Goal: Task Accomplishment & Management: Use online tool/utility

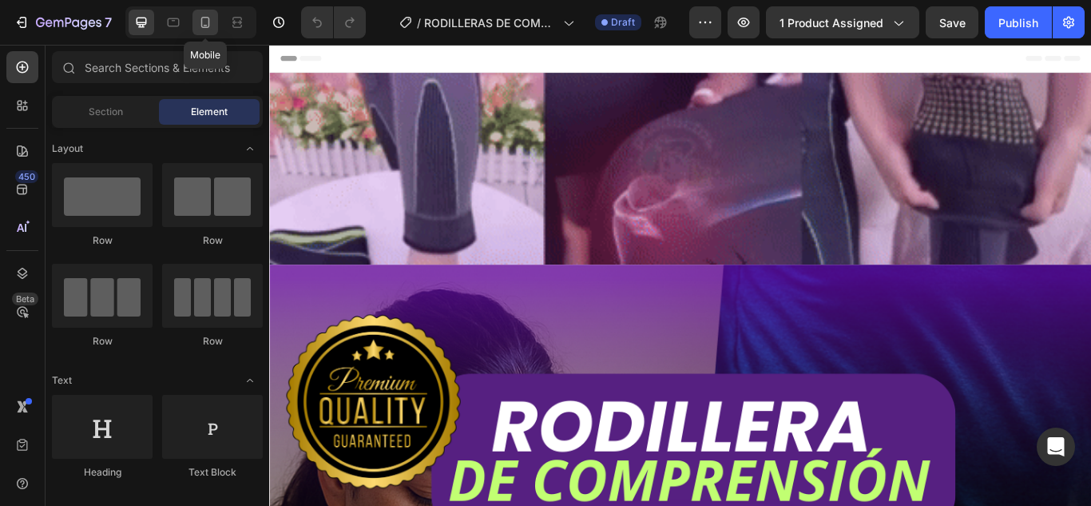
click at [211, 22] on icon at bounding box center [205, 22] width 16 height 16
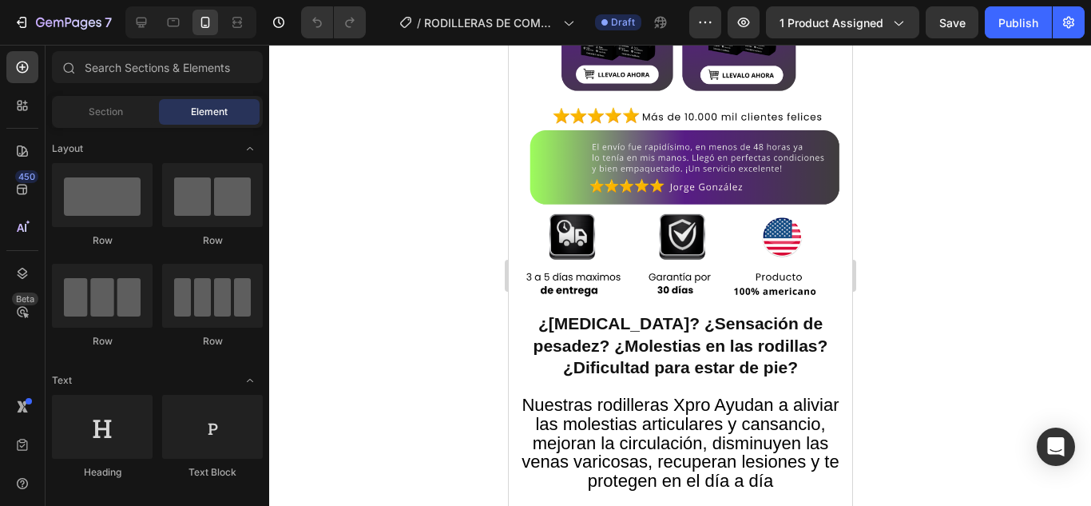
scroll to position [1039, 0]
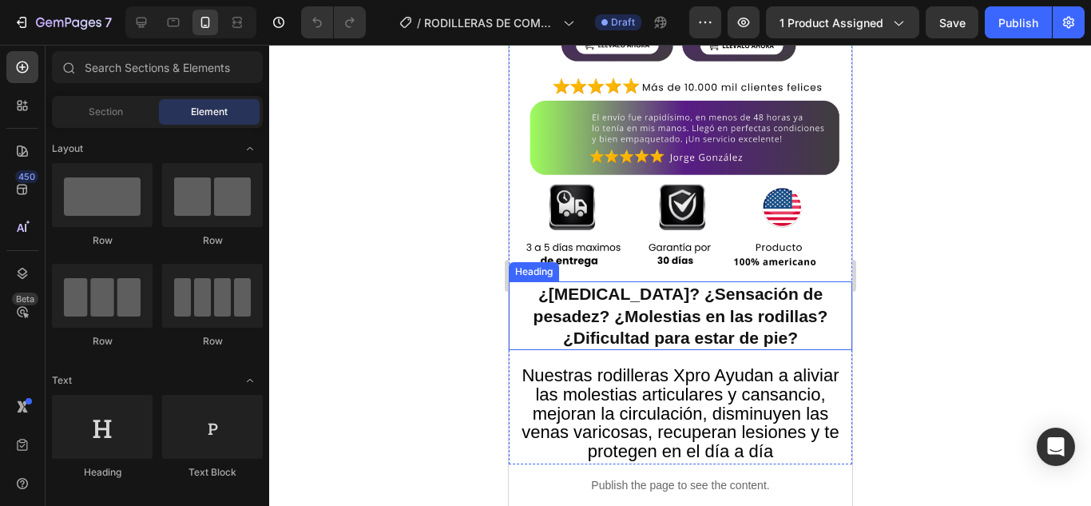
click at [719, 294] on strong "¿[MEDICAL_DATA]? ¿Sensación de pesadez? ¿Molestias en las rodillas? ¿Dificultad…" at bounding box center [680, 315] width 295 height 62
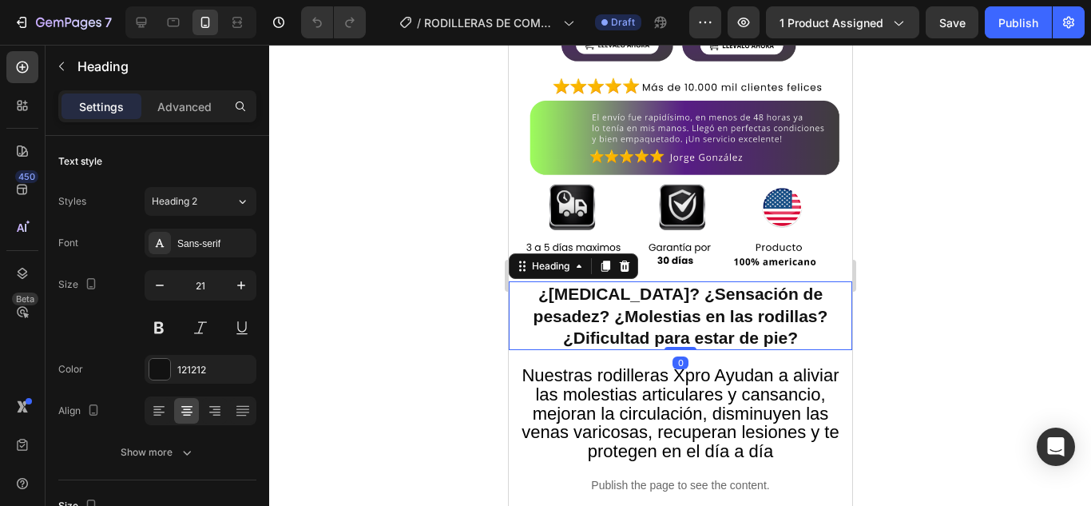
click at [186, 119] on div "Settings Advanced" at bounding box center [157, 106] width 198 height 32
click at [196, 110] on p "Advanced" at bounding box center [184, 106] width 54 height 17
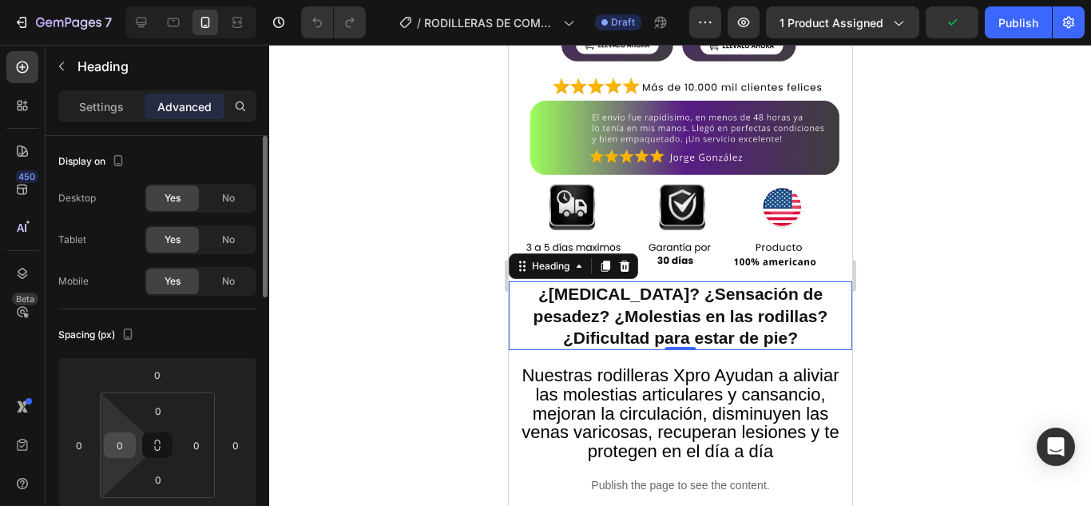
click at [127, 445] on input "0" at bounding box center [120, 445] width 24 height 24
type input "5"
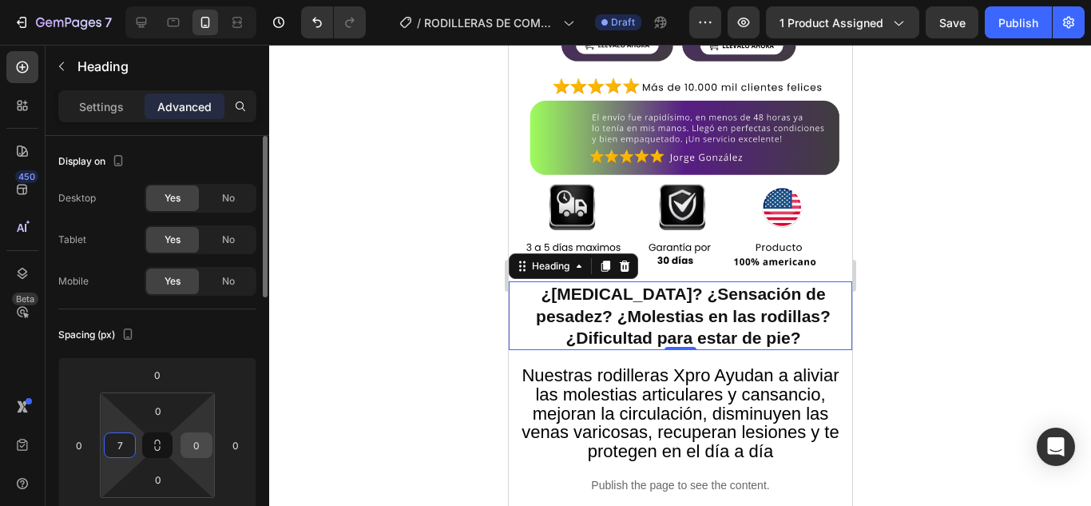
type input "7"
click at [197, 438] on input "0" at bounding box center [197, 445] width 24 height 24
type input "7"
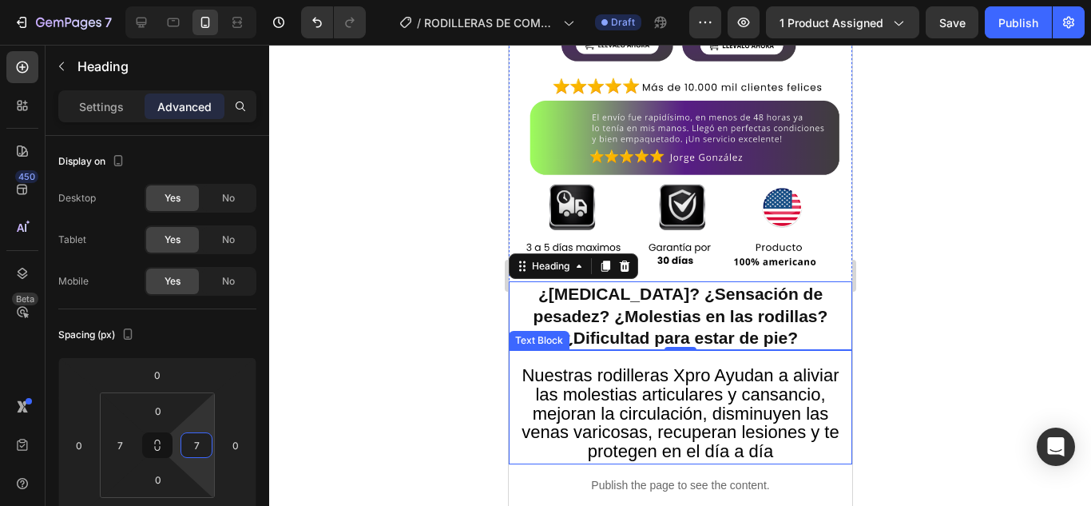
click at [722, 399] on span "Nuestras rodilleras Xpro Ayudan a aliviar las molestias articulares y cansancio…" at bounding box center [679, 413] width 317 height 96
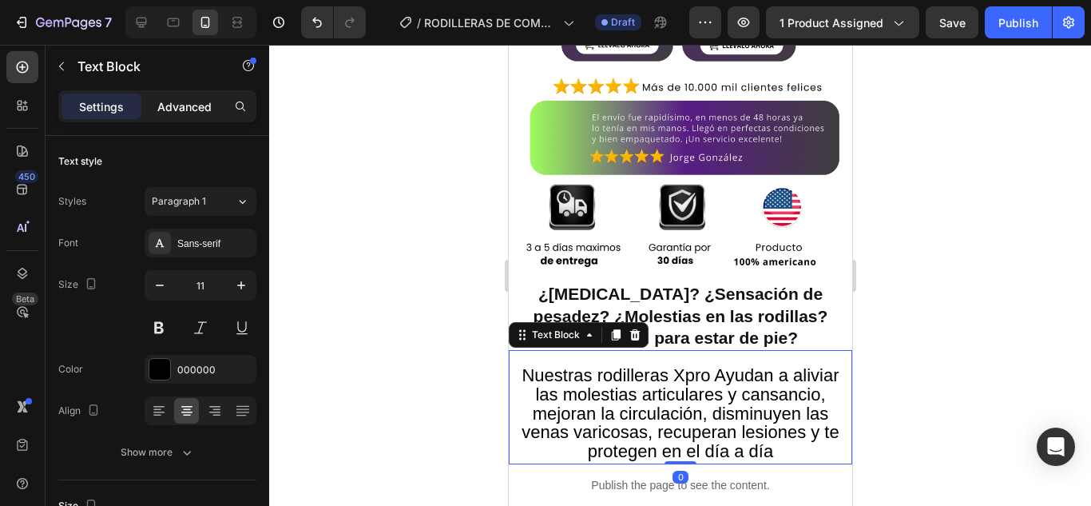
click at [181, 102] on p "Advanced" at bounding box center [184, 106] width 54 height 17
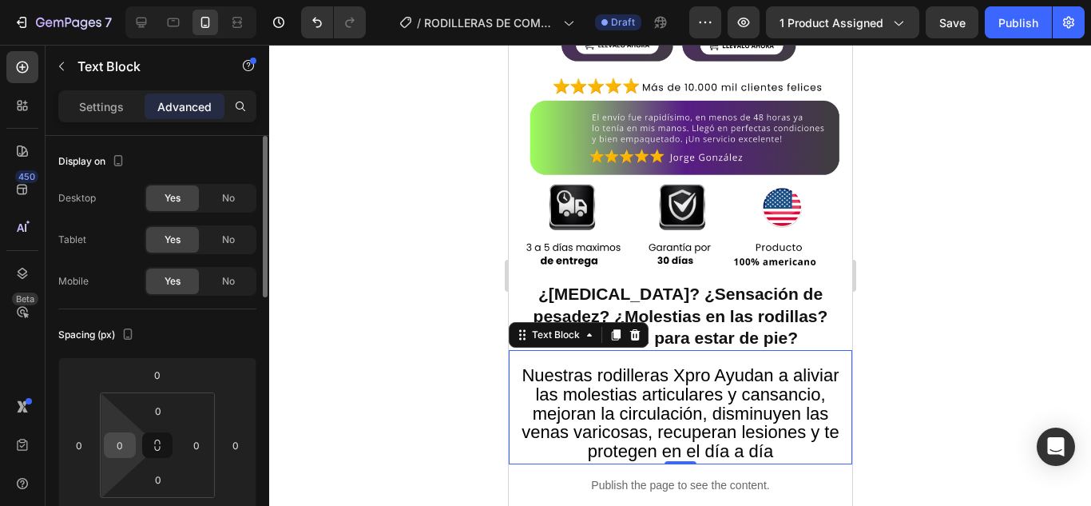
click at [121, 447] on input "0" at bounding box center [120, 445] width 24 height 24
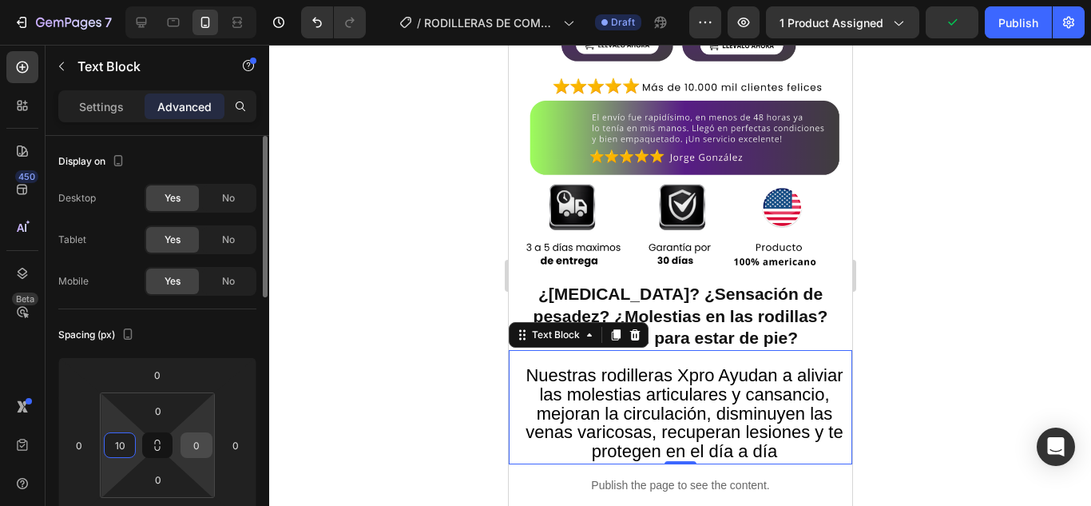
type input "10"
click at [197, 442] on input "0" at bounding box center [197, 445] width 24 height 24
type input "10"
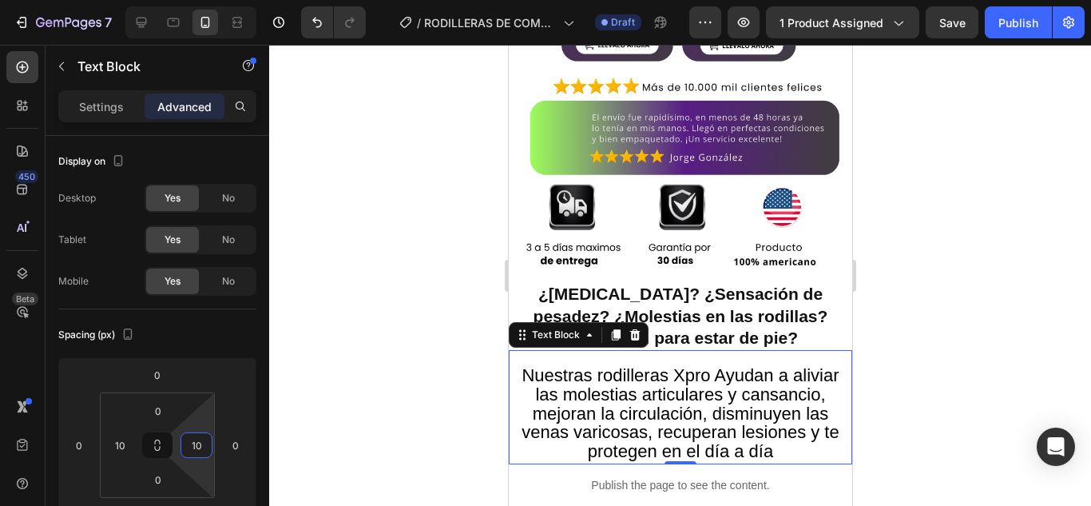
click at [941, 332] on div at bounding box center [680, 275] width 822 height 461
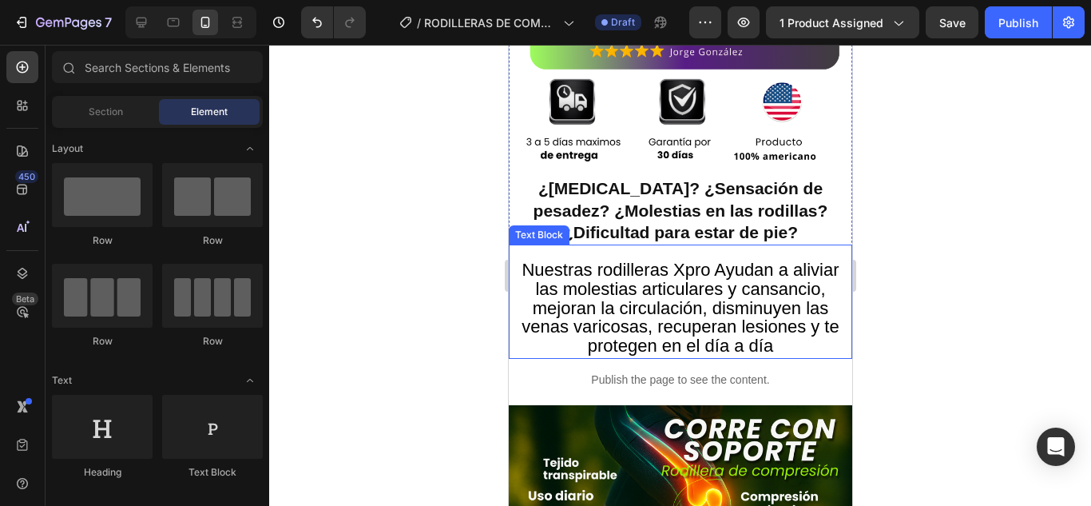
scroll to position [1198, 0]
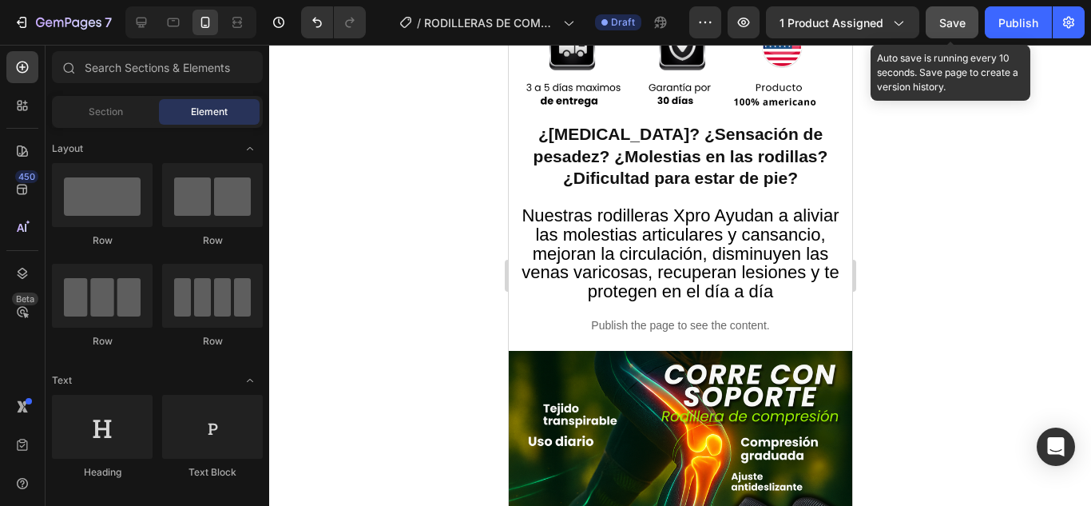
click at [945, 25] on span "Save" at bounding box center [953, 23] width 26 height 14
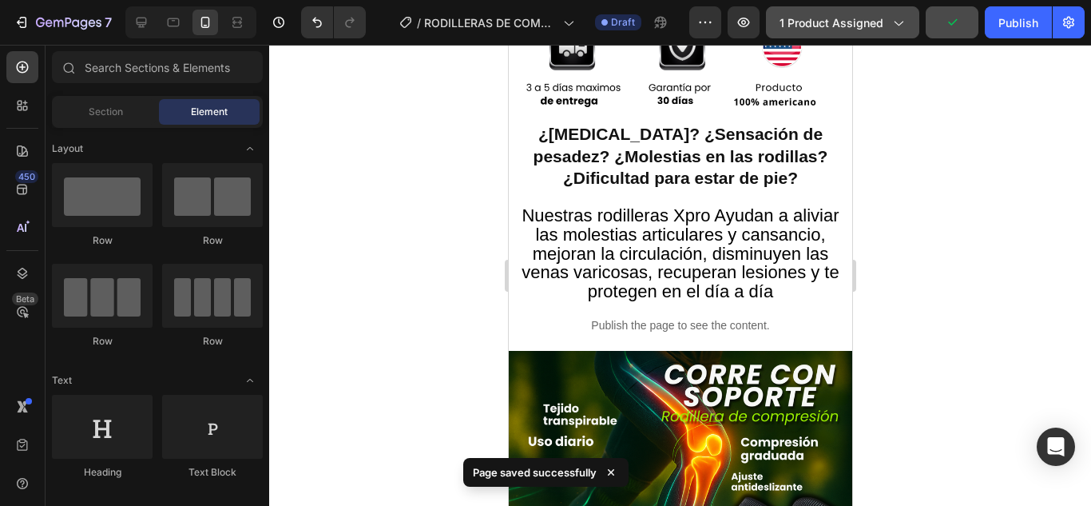
click at [863, 32] on button "1 product assigned" at bounding box center [842, 22] width 153 height 32
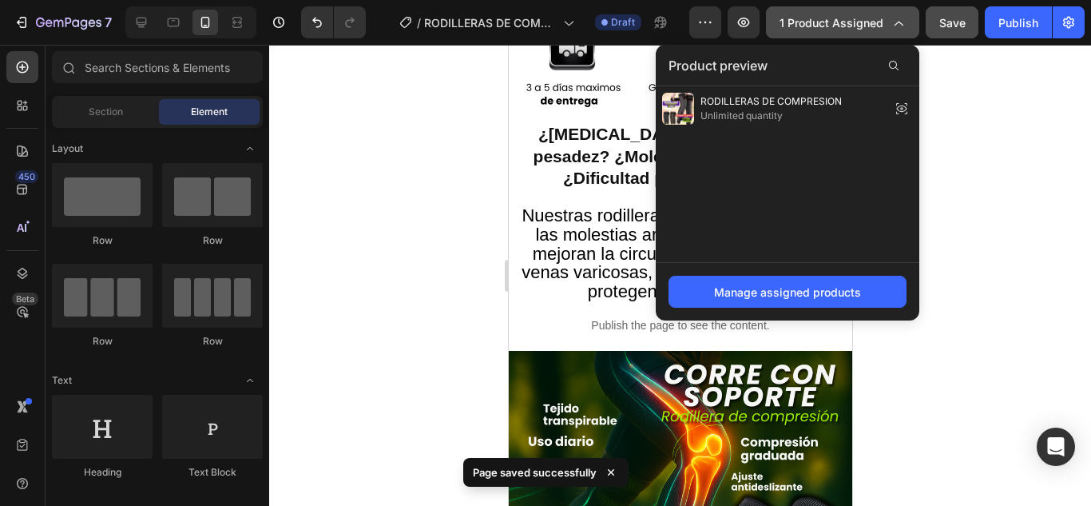
click at [875, 26] on span "1 product assigned" at bounding box center [832, 22] width 104 height 17
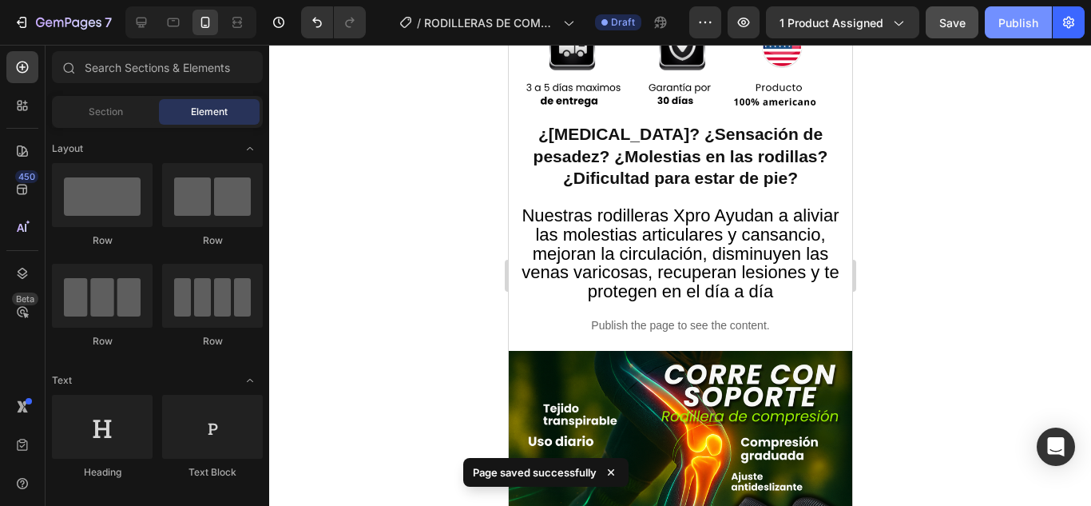
click at [1005, 15] on div "Publish" at bounding box center [1019, 22] width 40 height 17
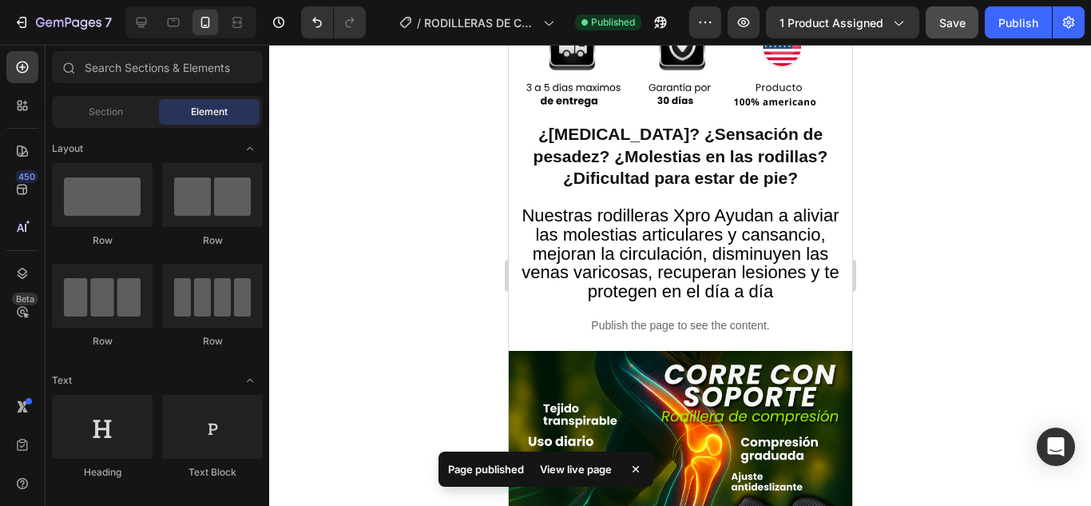
click at [572, 467] on div "View live page" at bounding box center [575, 469] width 91 height 22
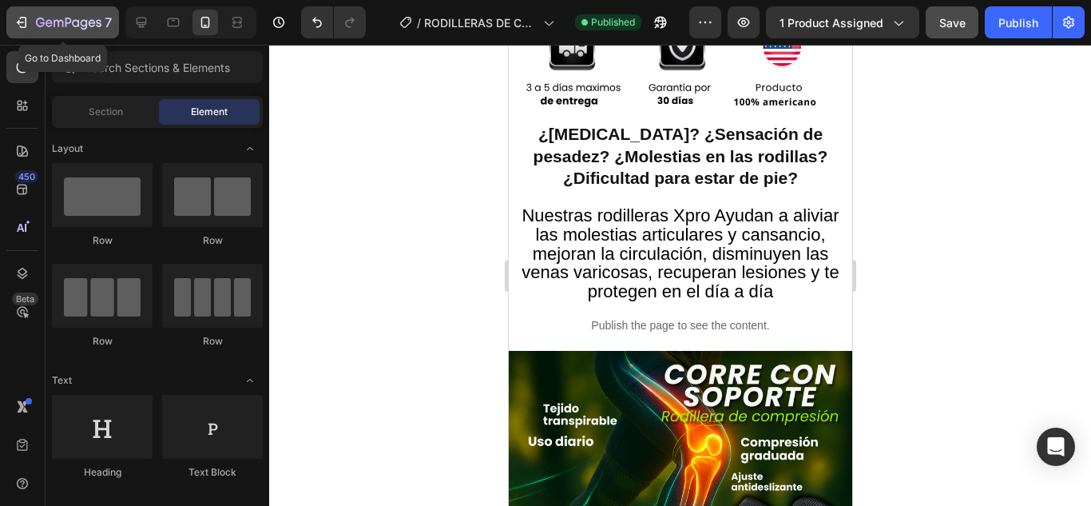
click at [54, 15] on div "7" at bounding box center [74, 22] width 76 height 19
